Goal: Task Accomplishment & Management: Complete application form

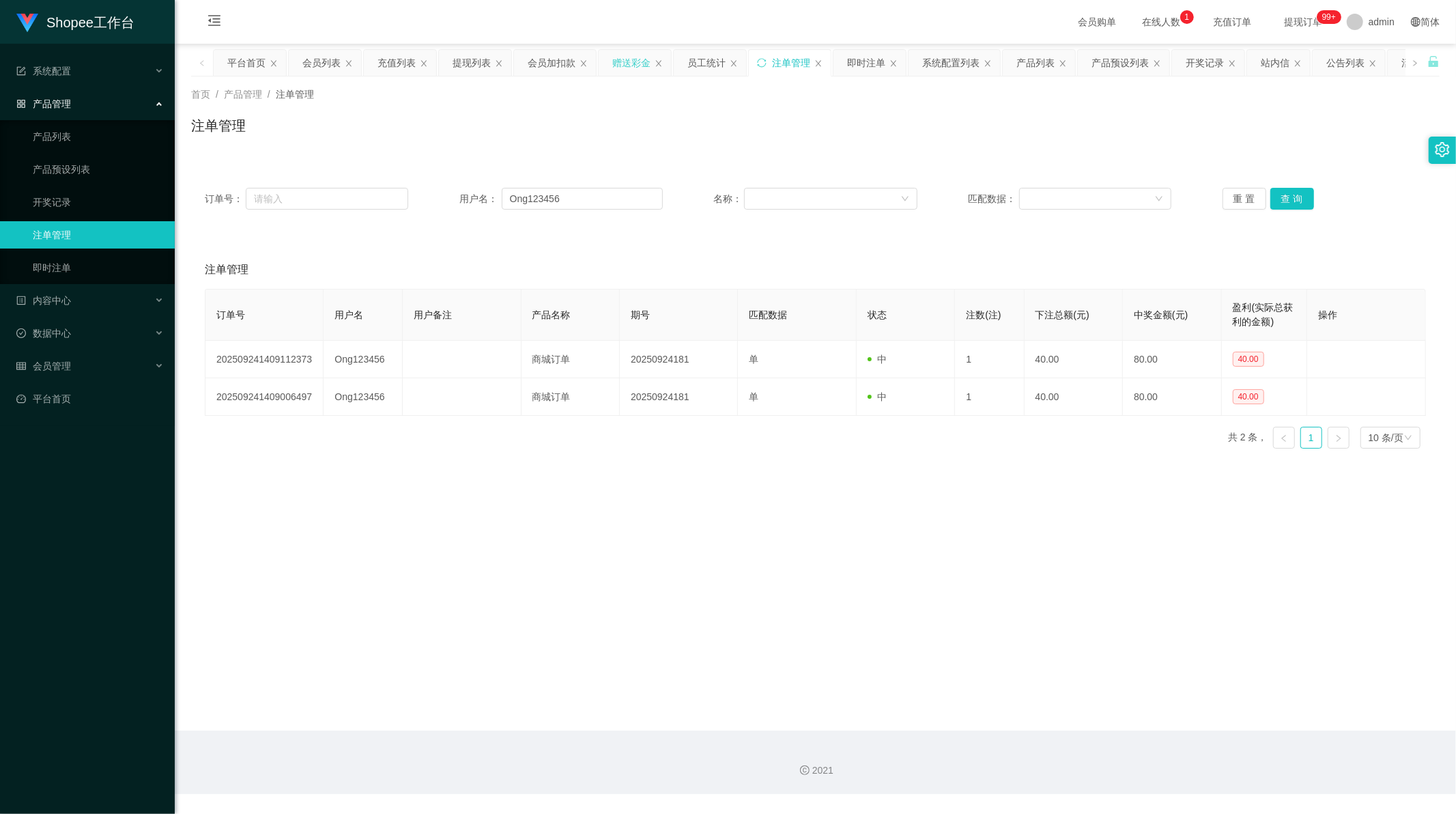
click at [632, 65] on div "赠送彩金" at bounding box center [632, 62] width 38 height 26
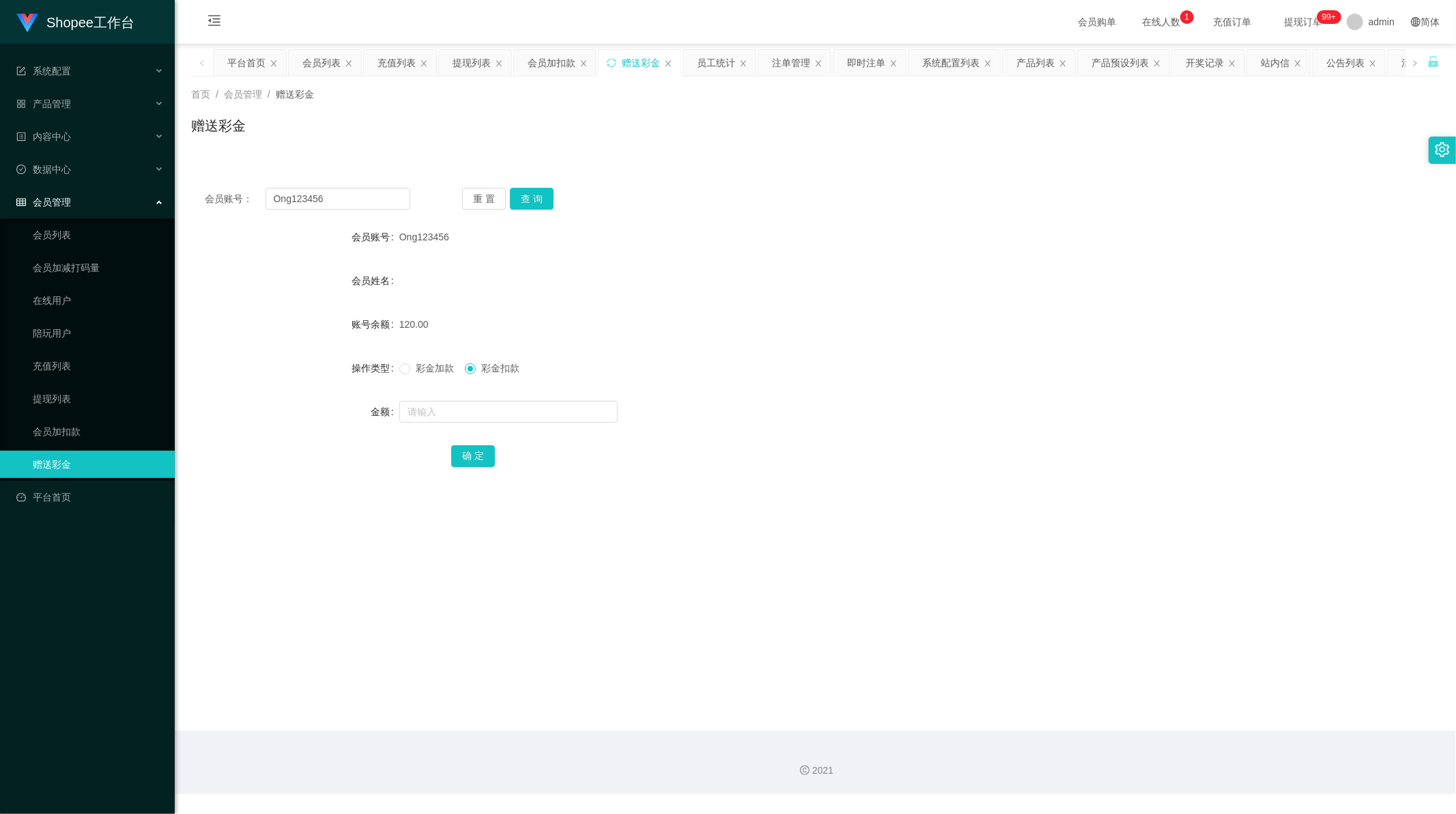
click at [292, 212] on div "会员账号： Ong123456 重 置 查 询 会员账号 Ong123456 会员姓名 账号余额 120.00 操作类型 彩金加款 彩金扣款 金额 确 定" at bounding box center [816, 337] width 1249 height 325
click at [297, 199] on input "Ong123456" at bounding box center [338, 198] width 146 height 22
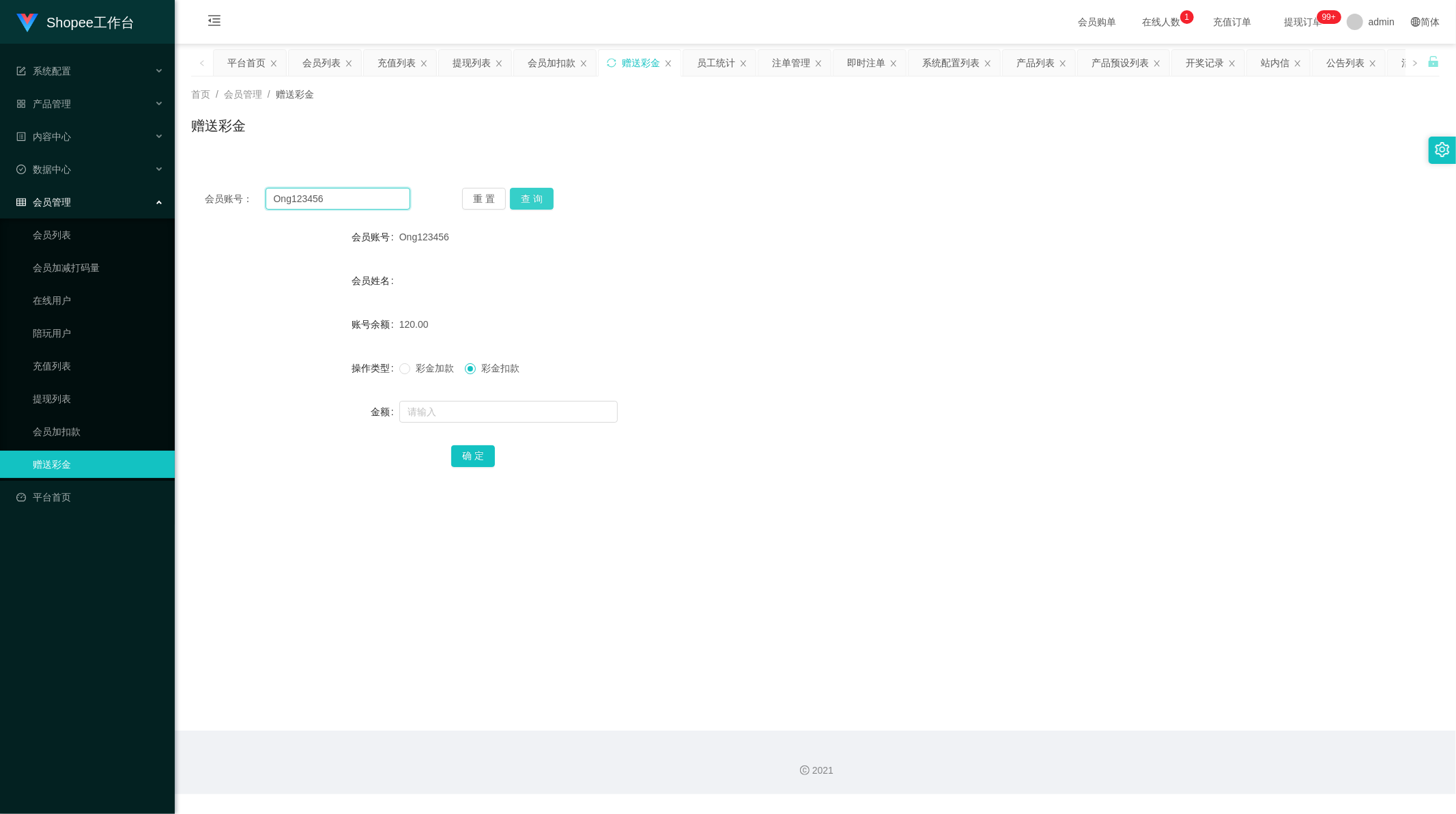
paste input "Elyn"
type input "Elyn"
click at [525, 199] on button "查 询" at bounding box center [532, 198] width 44 height 22
click at [433, 413] on input "text" at bounding box center [508, 411] width 218 height 22
click at [466, 417] on input "text" at bounding box center [508, 411] width 218 height 22
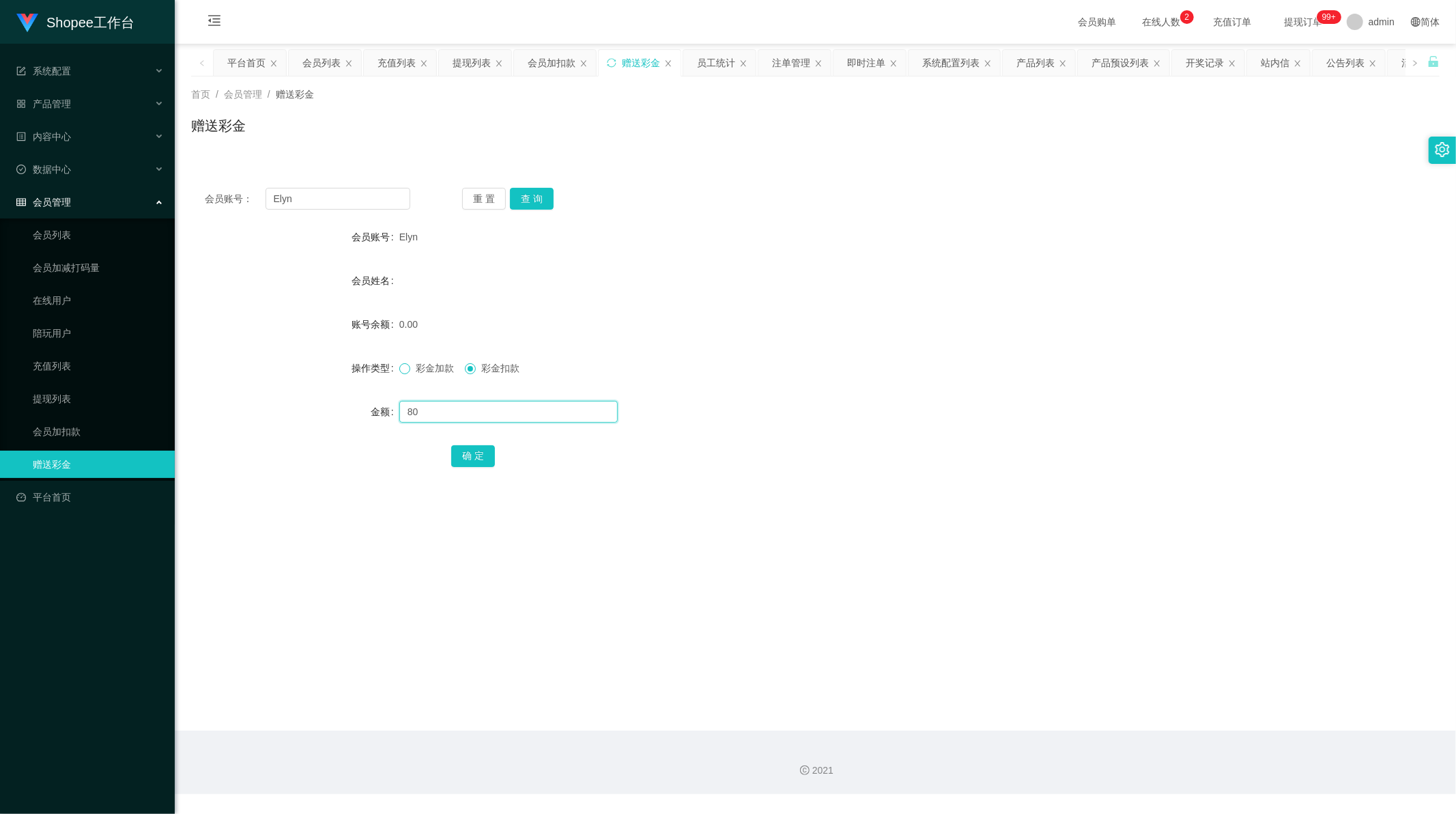
type input "80"
click at [409, 372] on span at bounding box center [405, 369] width 11 height 11
click at [453, 450] on button "确 定" at bounding box center [473, 456] width 44 height 22
click at [329, 201] on input "Elyn" at bounding box center [338, 198] width 146 height 22
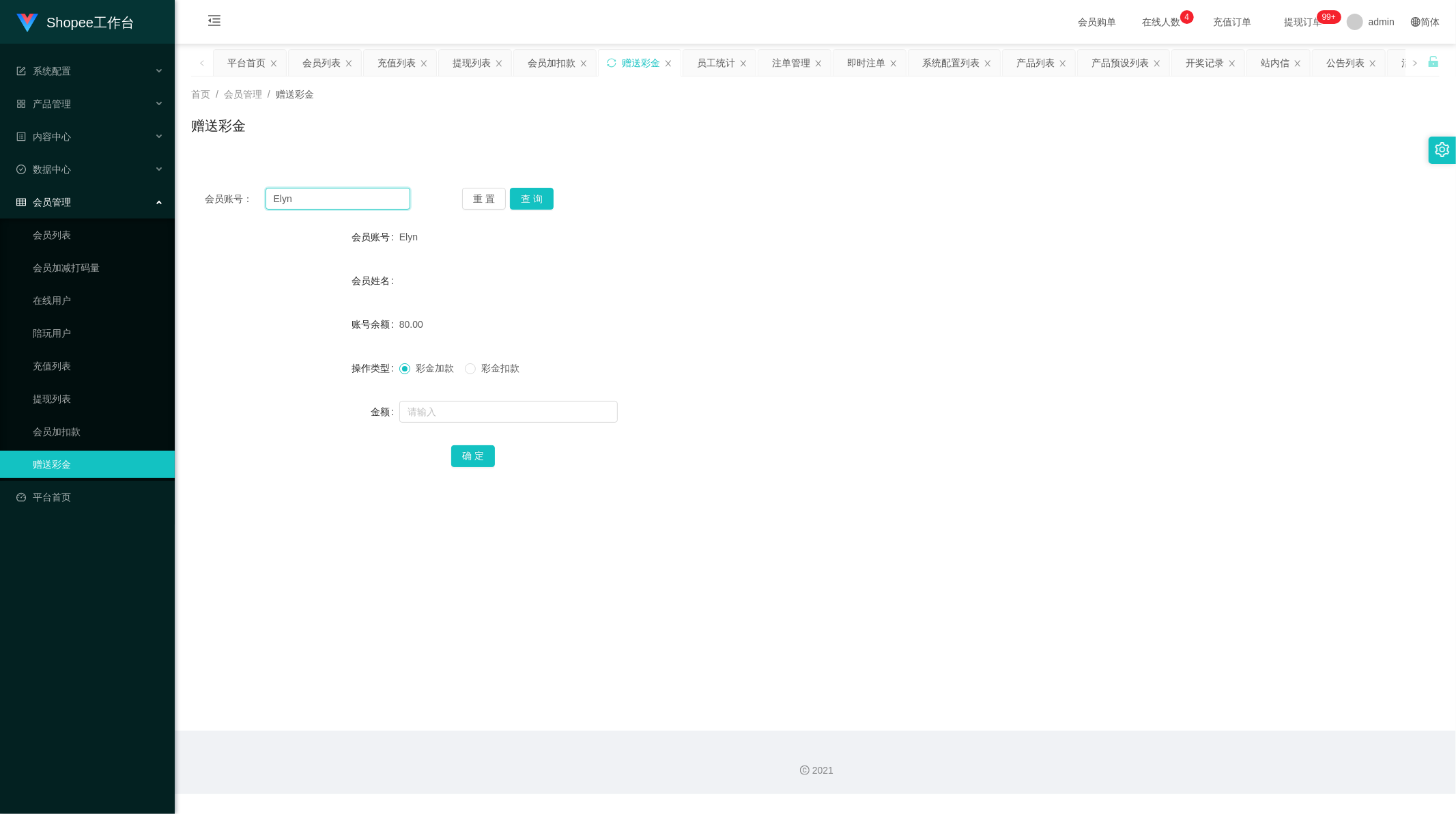
click at [329, 201] on input "Elyn" at bounding box center [338, 198] width 146 height 22
paste input "Wewhang880"
type input "Wewhang880"
click at [529, 193] on button "查 询" at bounding box center [532, 198] width 44 height 22
click at [426, 411] on input "text" at bounding box center [508, 411] width 218 height 22
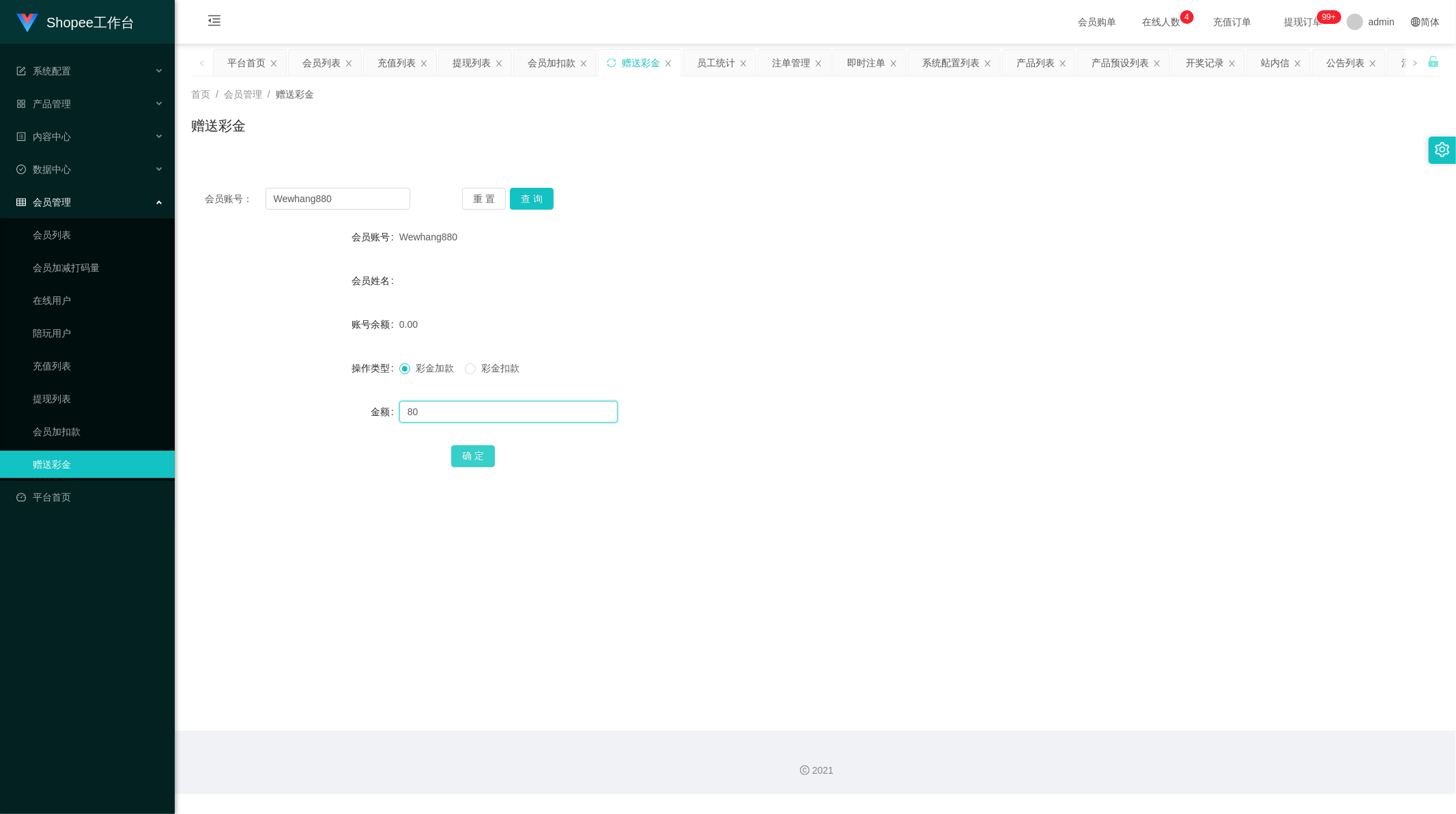
type input "80"
click at [476, 453] on button "确 定" at bounding box center [473, 456] width 44 height 22
